Goal: Find specific page/section: Find specific page/section

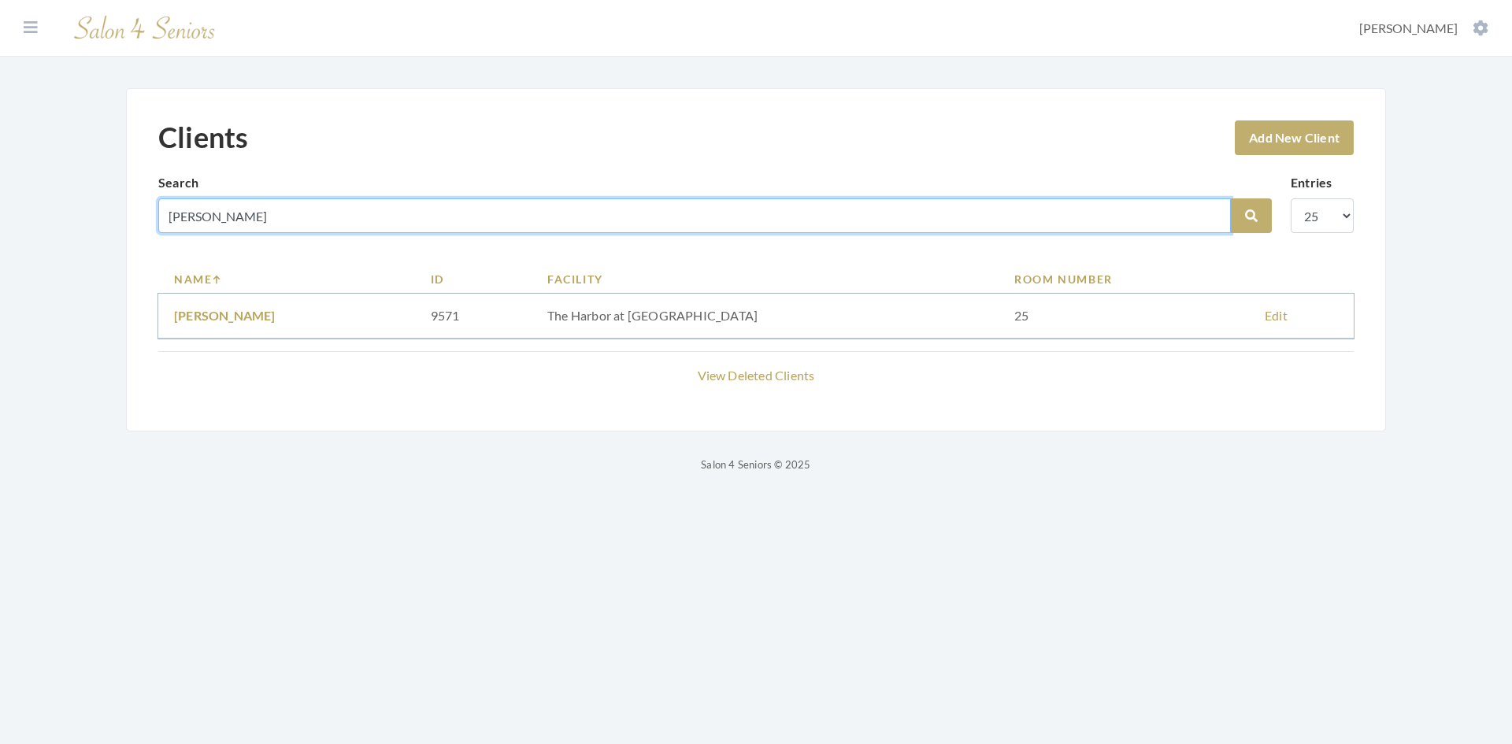
drag, startPoint x: 408, startPoint y: 213, endPoint x: 121, endPoint y: 223, distance: 286.9
click at [121, 223] on div "Clients Add New Client Search OQUIN Search Entries 10 25 50 100 Name ID Facilit…" at bounding box center [756, 281] width 1323 height 386
type input "stevenson"
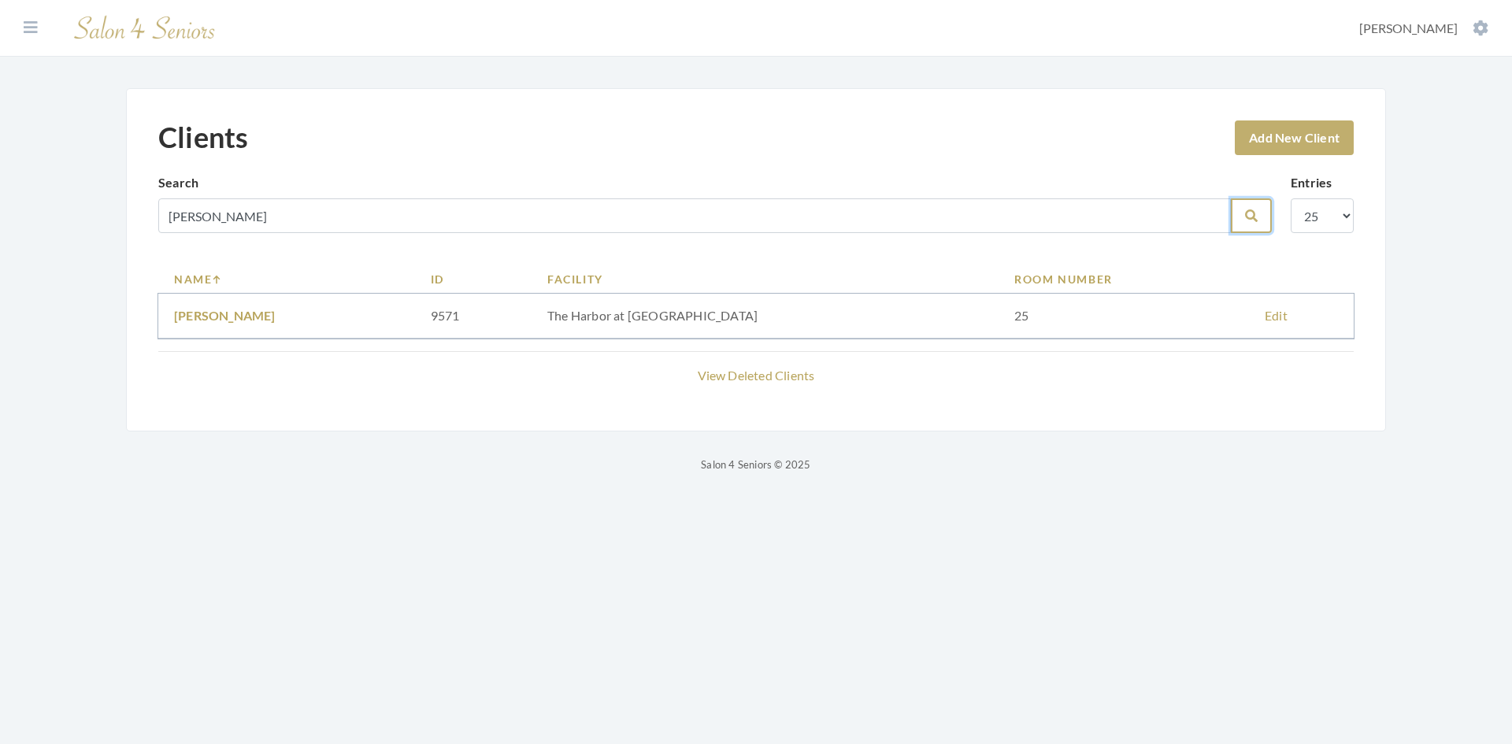
click at [1236, 215] on button "Search" at bounding box center [1251, 215] width 41 height 35
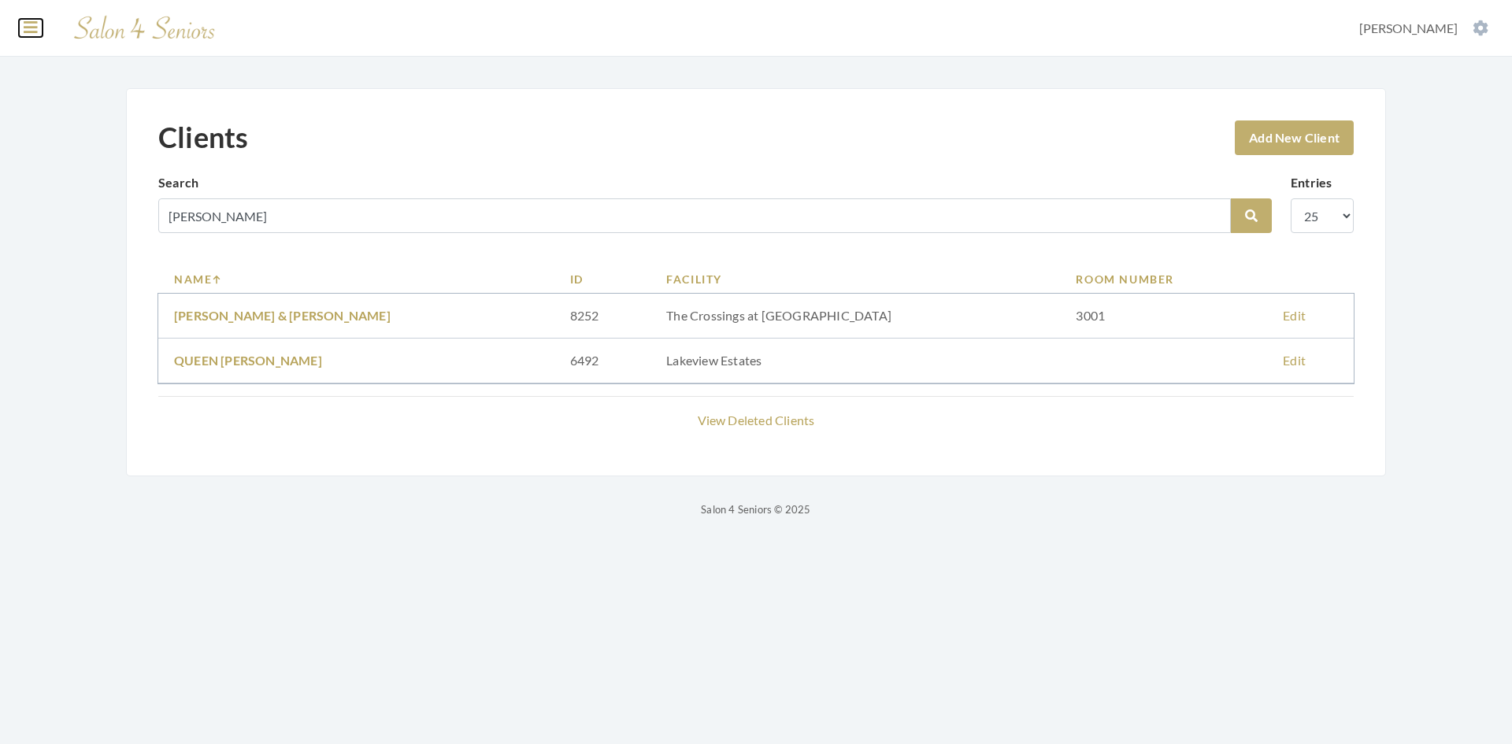
click at [29, 22] on icon at bounding box center [31, 28] width 14 height 16
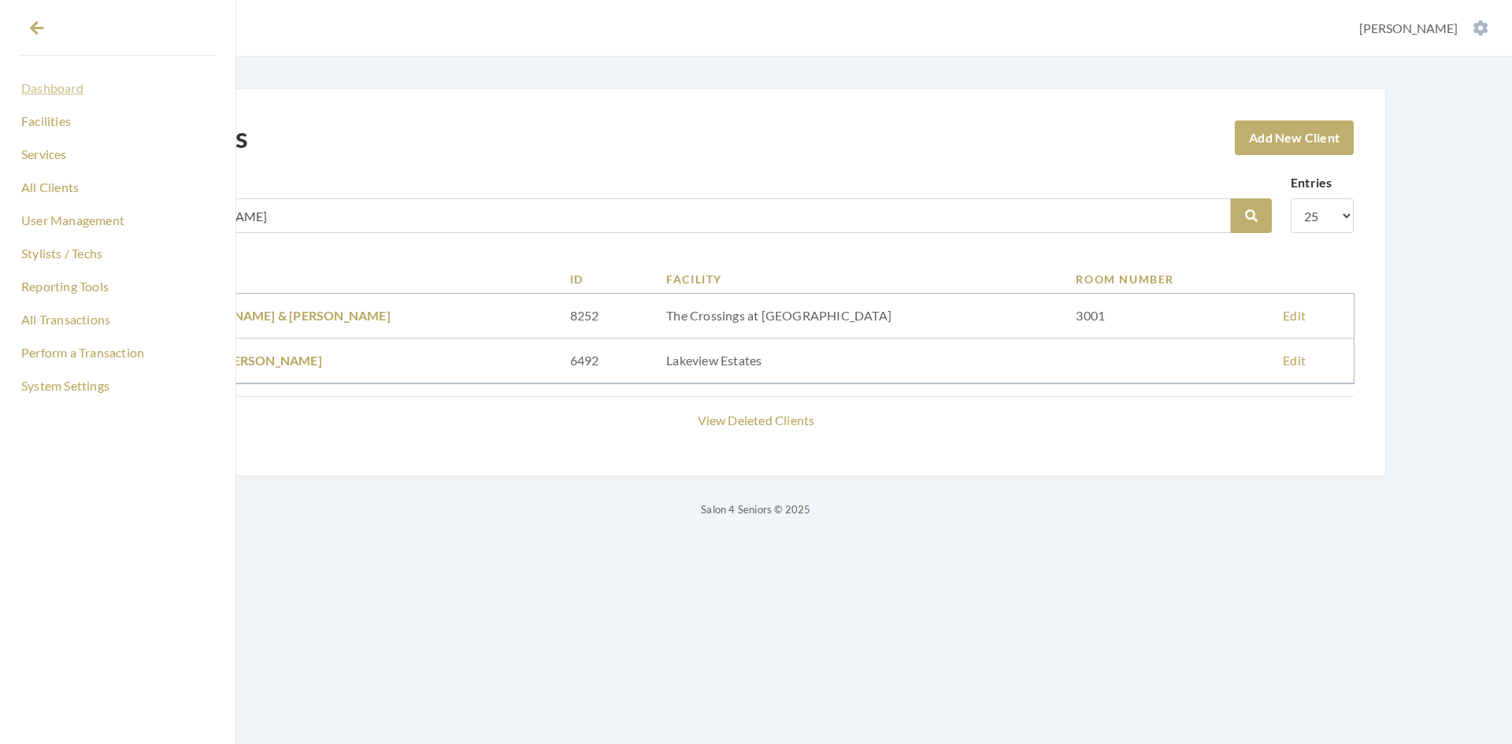
click at [57, 89] on link "Dashboard" at bounding box center [118, 88] width 198 height 27
